Goal: Find specific page/section: Find specific page/section

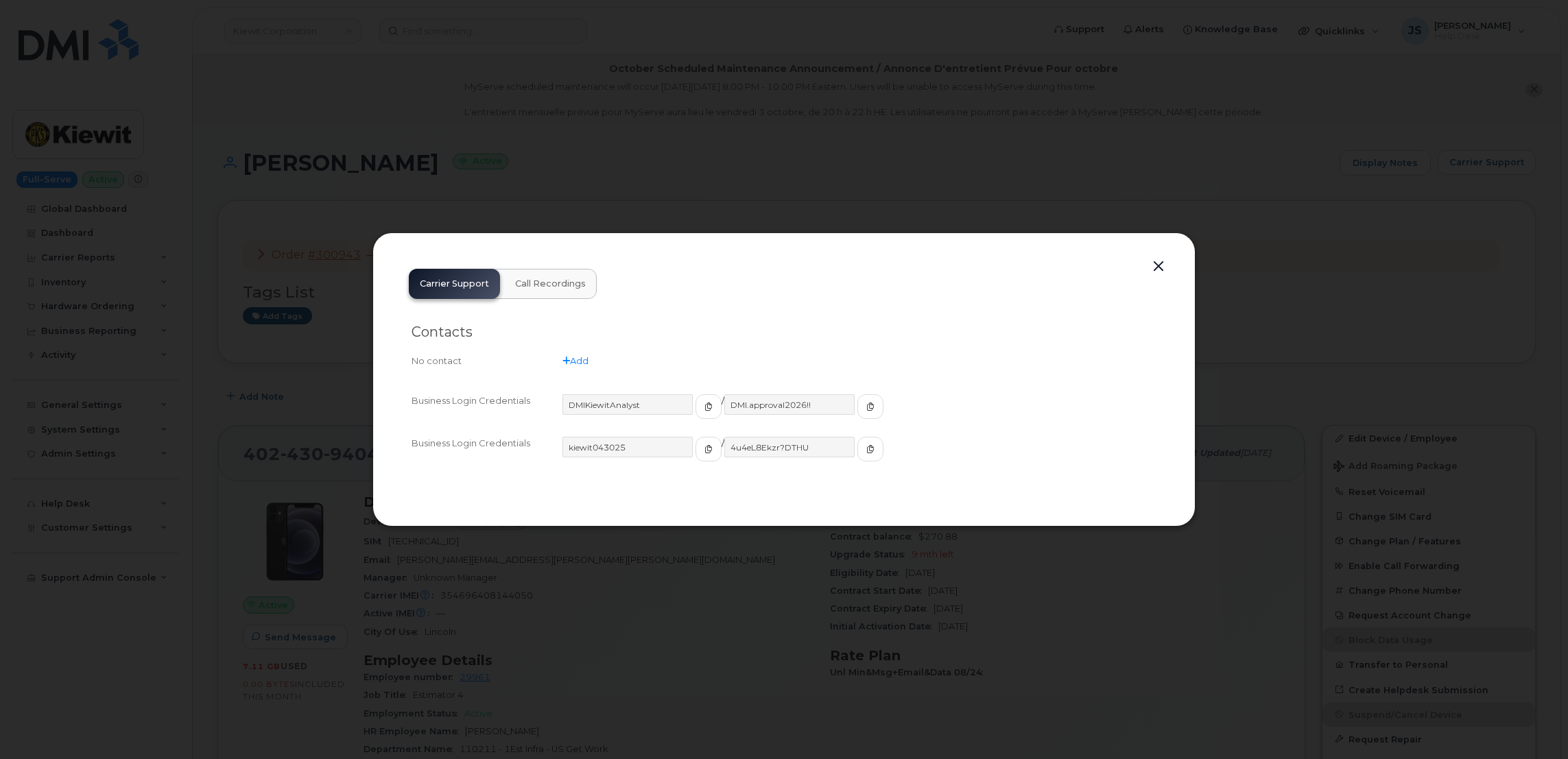
click at [783, 176] on div at bounding box center [784, 380] width 1568 height 759
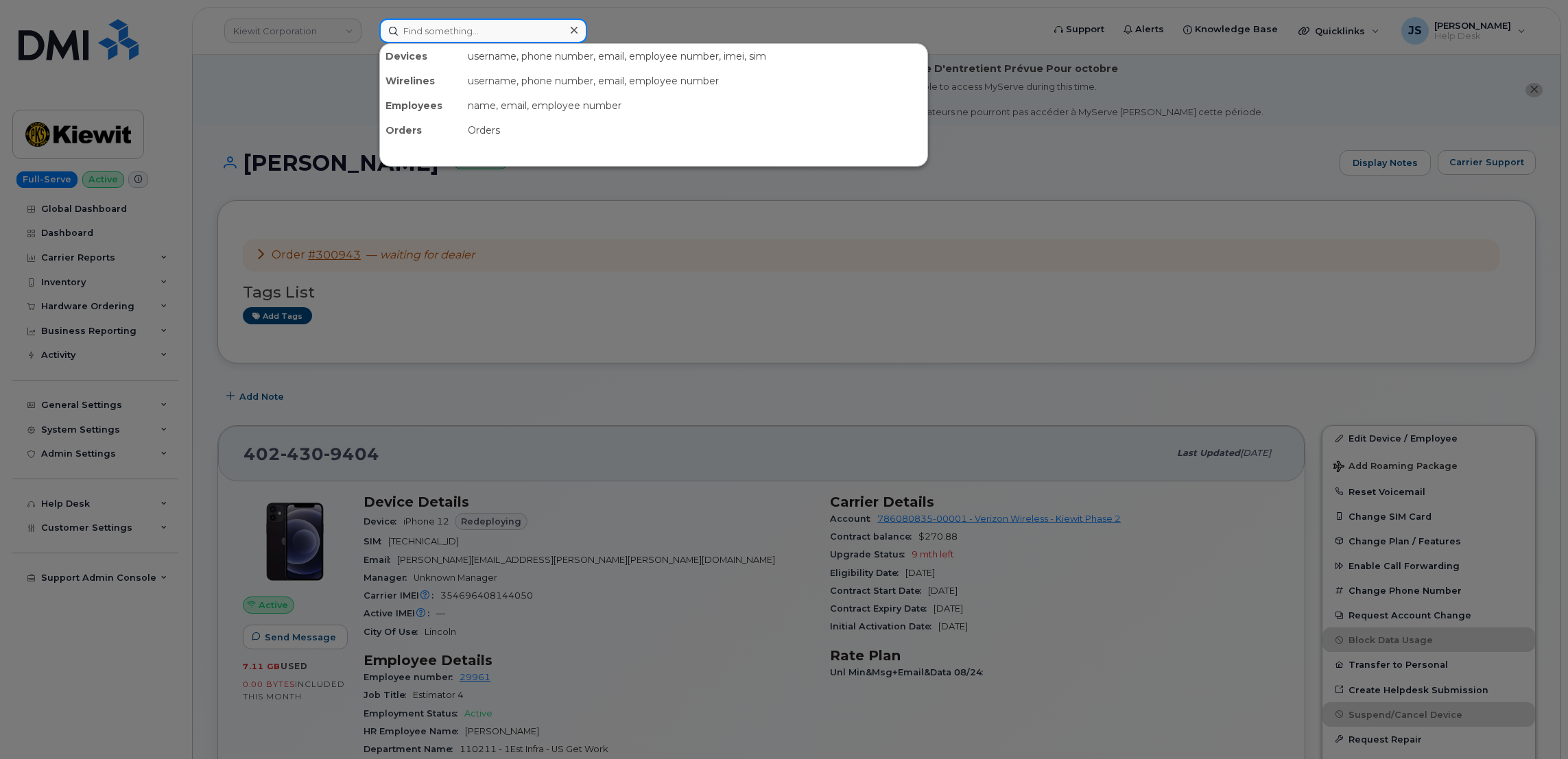
paste input "2672350897"
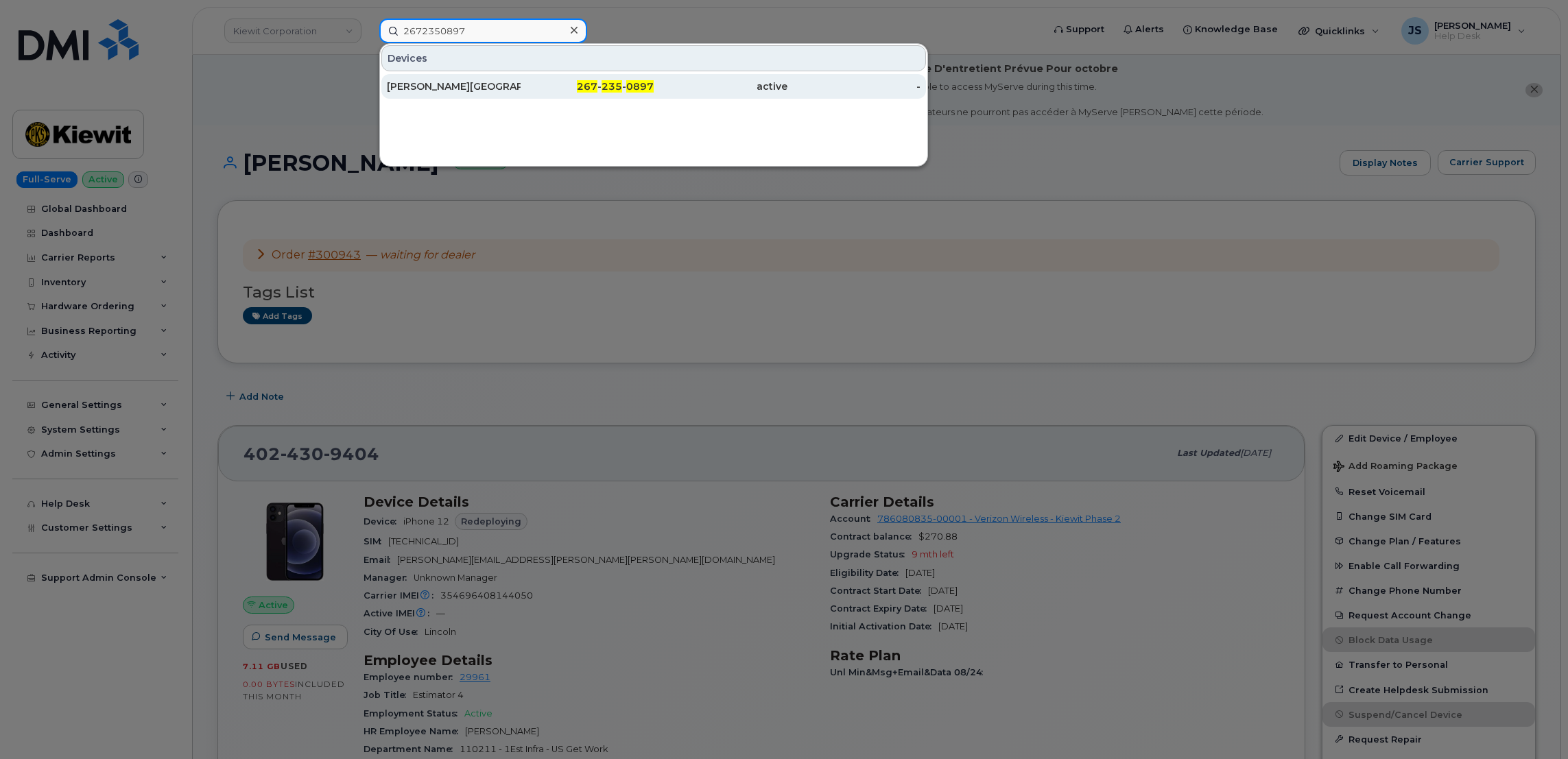
type input "2672350897"
click at [455, 77] on div "[PERSON_NAME][GEOGRAPHIC_DATA]" at bounding box center [454, 86] width 134 height 25
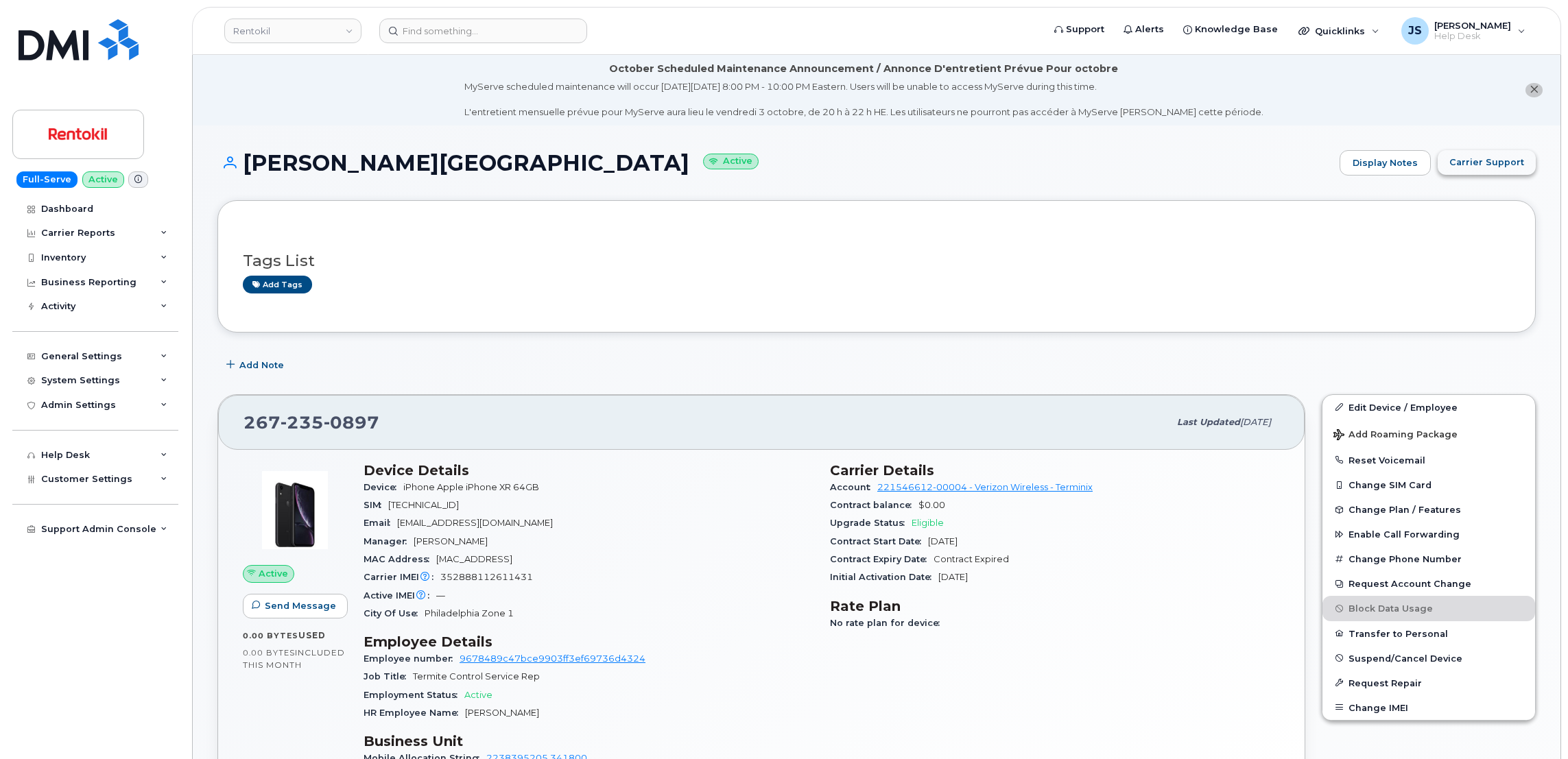
click at [1475, 161] on span "Carrier Support" at bounding box center [1487, 162] width 75 height 13
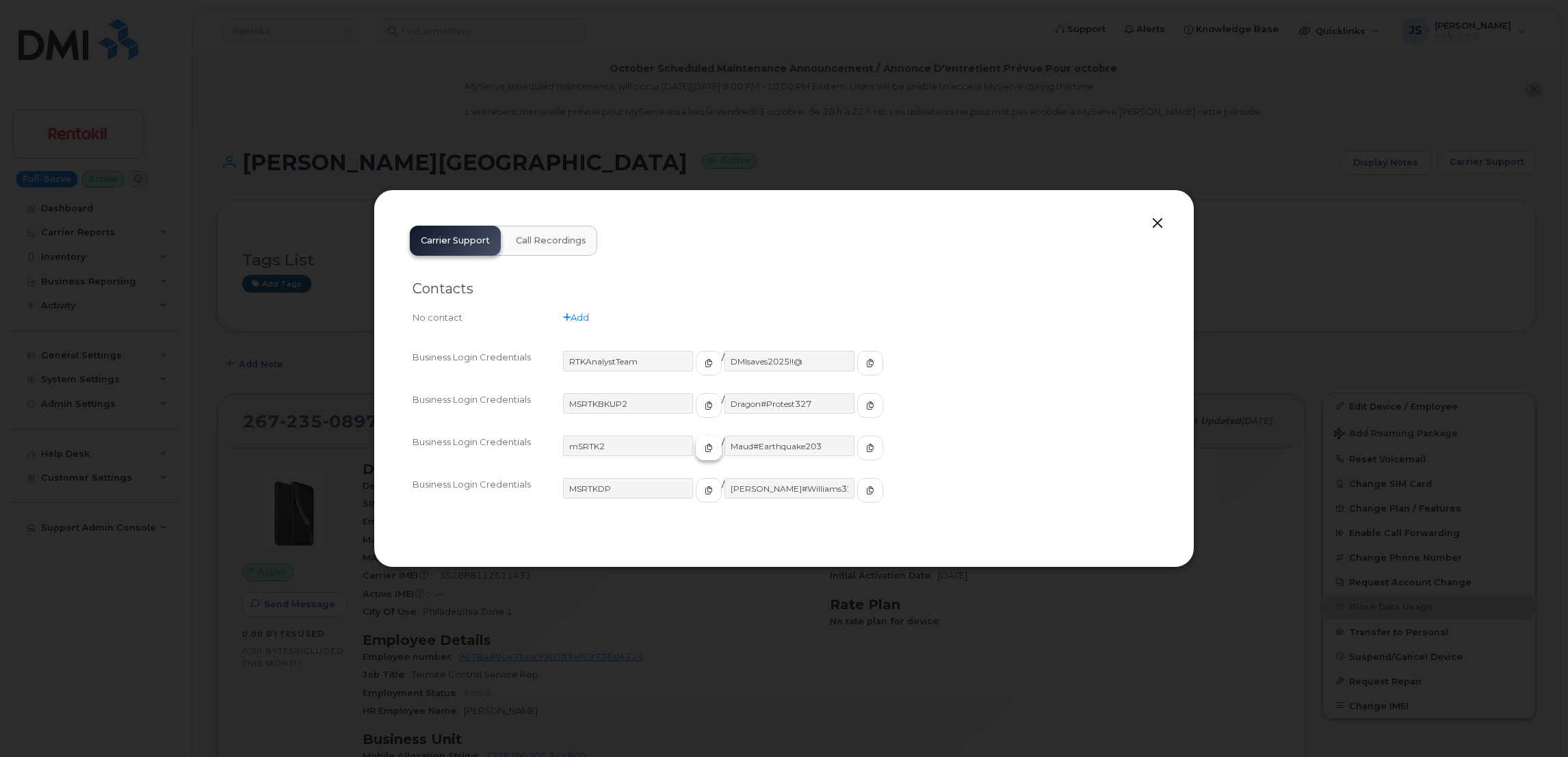
click at [705, 446] on icon "button" at bounding box center [709, 448] width 8 height 8
click at [864, 447] on span "button" at bounding box center [870, 448] width 13 height 13
click at [1153, 221] on button "button" at bounding box center [1158, 224] width 21 height 19
